Goal: Information Seeking & Learning: Learn about a topic

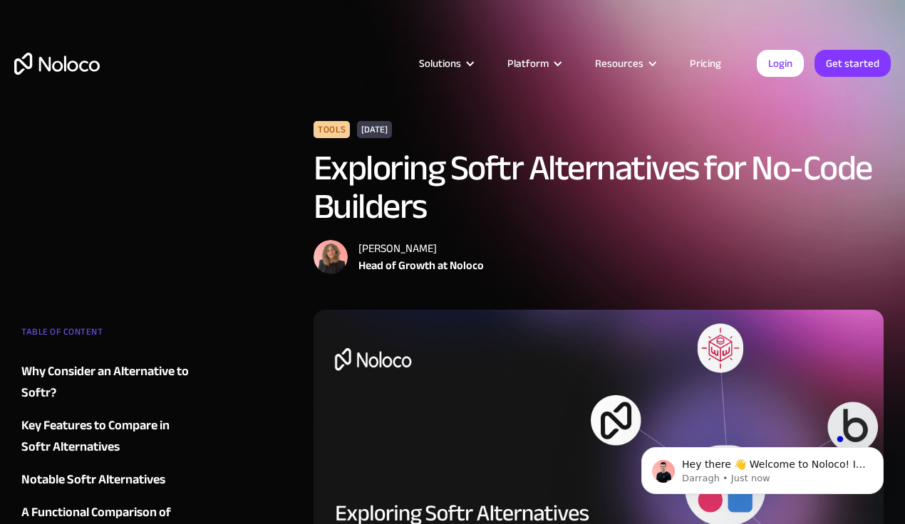
click at [705, 57] on link "Pricing" at bounding box center [705, 63] width 67 height 19
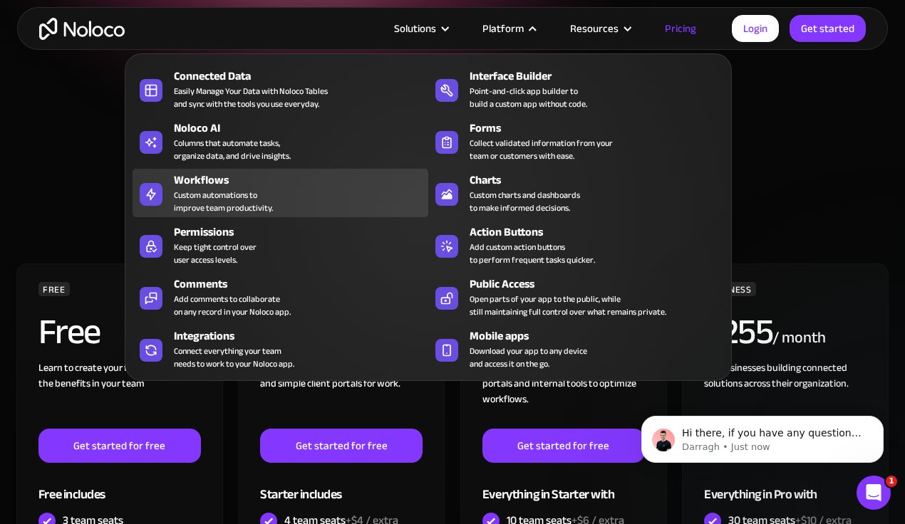
click at [199, 189] on div "Custom automations to improve team productivity." at bounding box center [223, 202] width 99 height 26
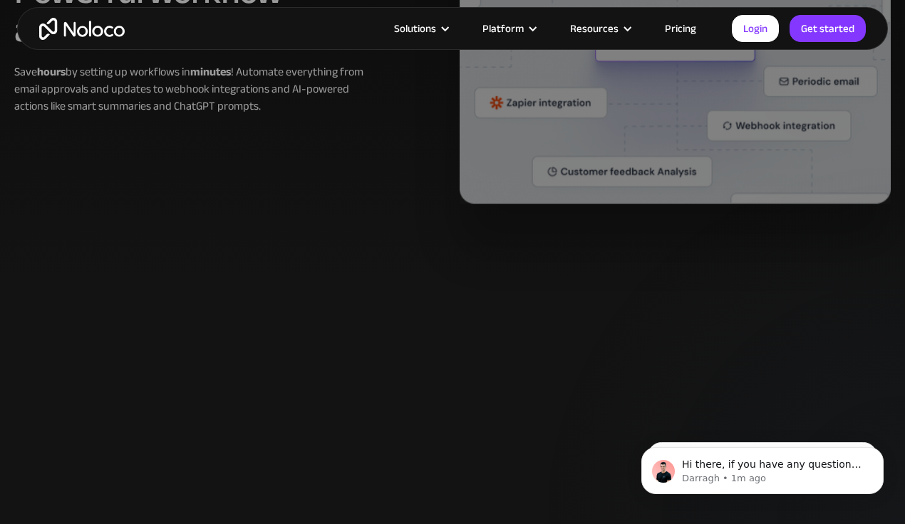
scroll to position [1251, 0]
